Goal: Transaction & Acquisition: Purchase product/service

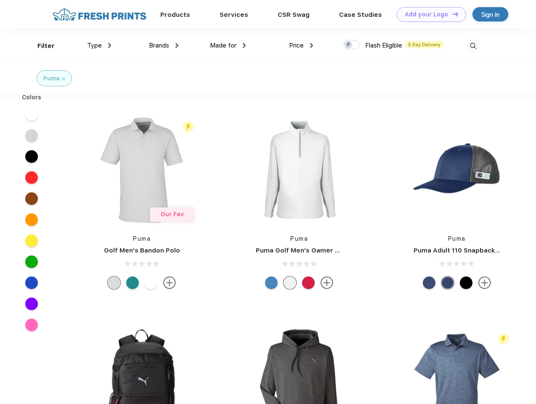
click at [429, 14] on link "Add your Logo Design Tool" at bounding box center [431, 14] width 69 height 15
click at [0, 0] on div "Design Tool" at bounding box center [0, 0] width 0 height 0
click at [452, 14] on link "Add your Logo Design Tool" at bounding box center [431, 14] width 69 height 15
click at [40, 46] on div "Filter" at bounding box center [45, 46] width 17 height 10
click at [99, 45] on span "Type" at bounding box center [94, 46] width 15 height 8
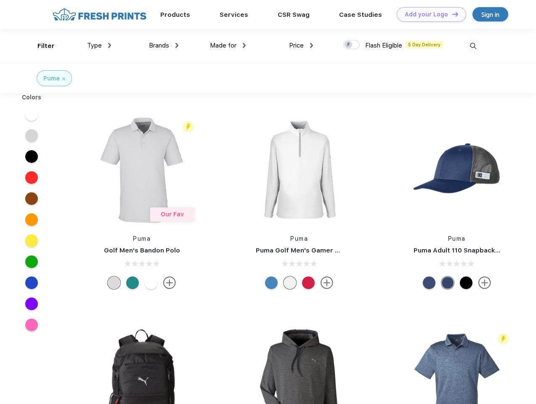
click at [164, 45] on span "Brands" at bounding box center [159, 46] width 20 height 8
click at [228, 45] on span "Made for" at bounding box center [223, 46] width 27 height 8
click at [301, 45] on span "Price" at bounding box center [296, 46] width 15 height 8
click at [352, 45] on div at bounding box center [352, 44] width 16 height 9
click at [349, 45] on input "checkbox" at bounding box center [346, 42] width 5 height 5
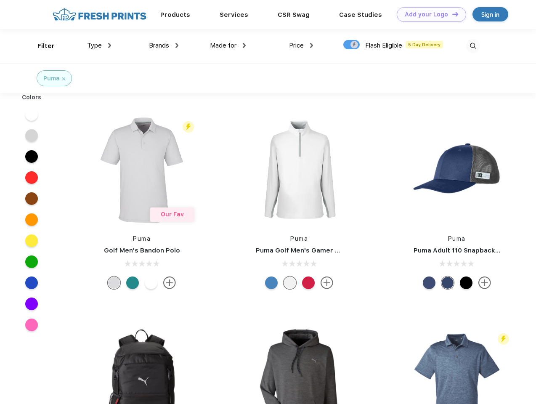
click at [473, 46] on img at bounding box center [473, 46] width 14 height 14
